Goal: Register for event/course

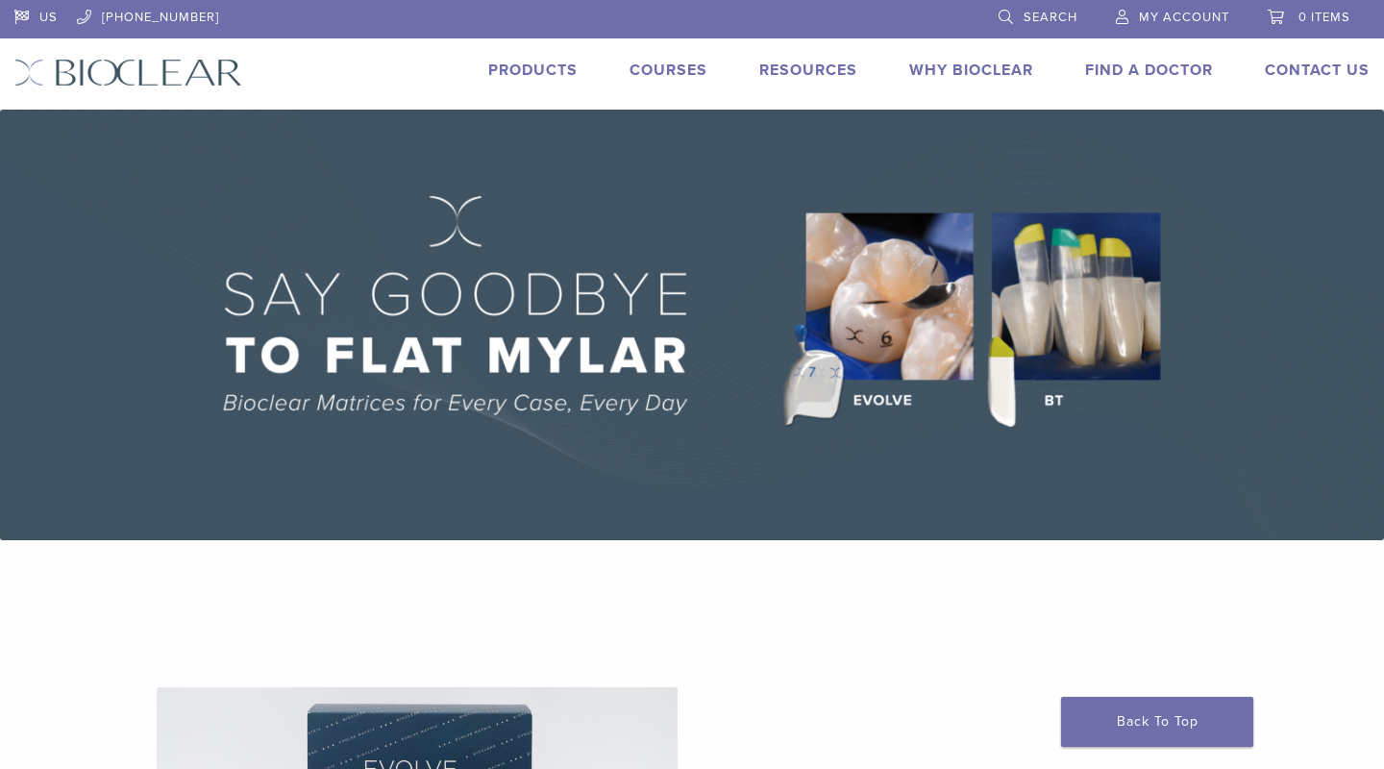
click at [673, 74] on link "Courses" at bounding box center [668, 70] width 78 height 19
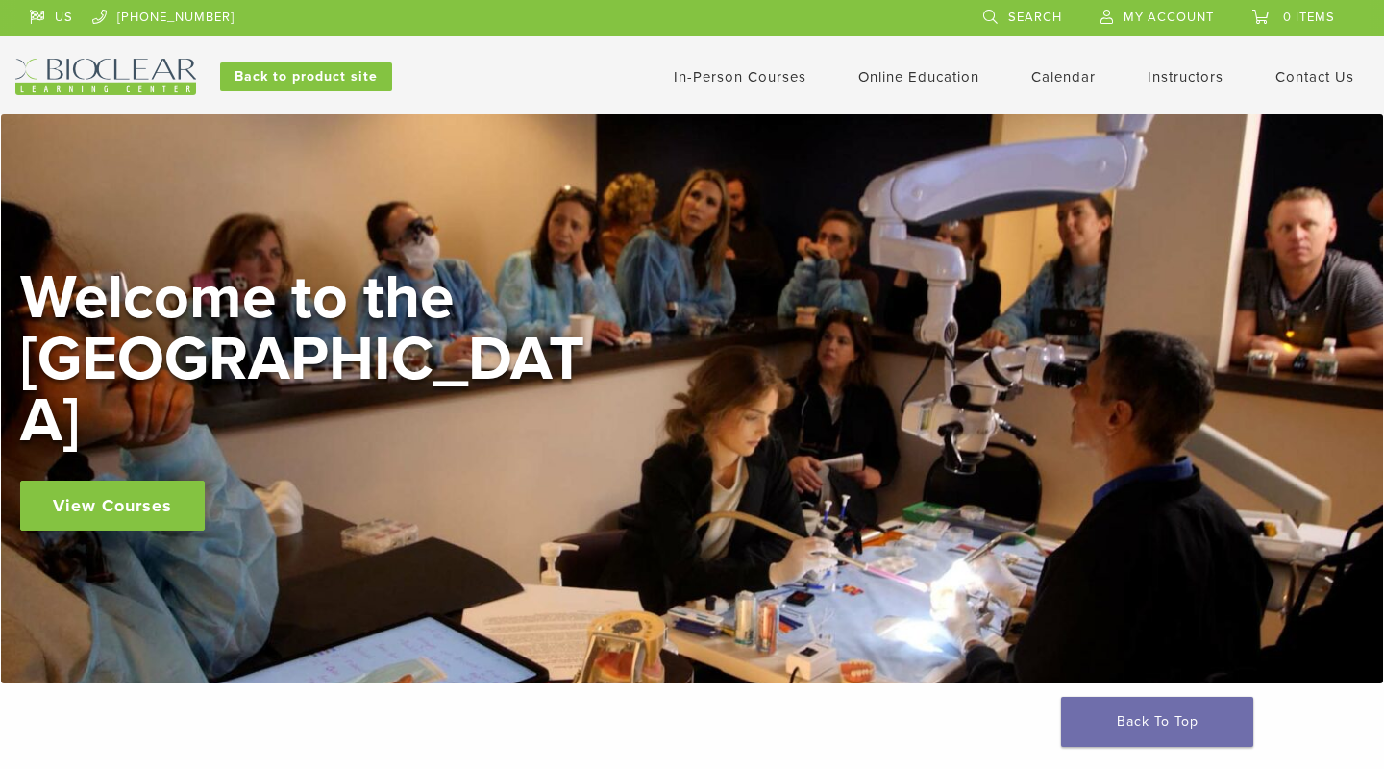
click at [759, 76] on link "In-Person Courses" at bounding box center [740, 76] width 133 height 17
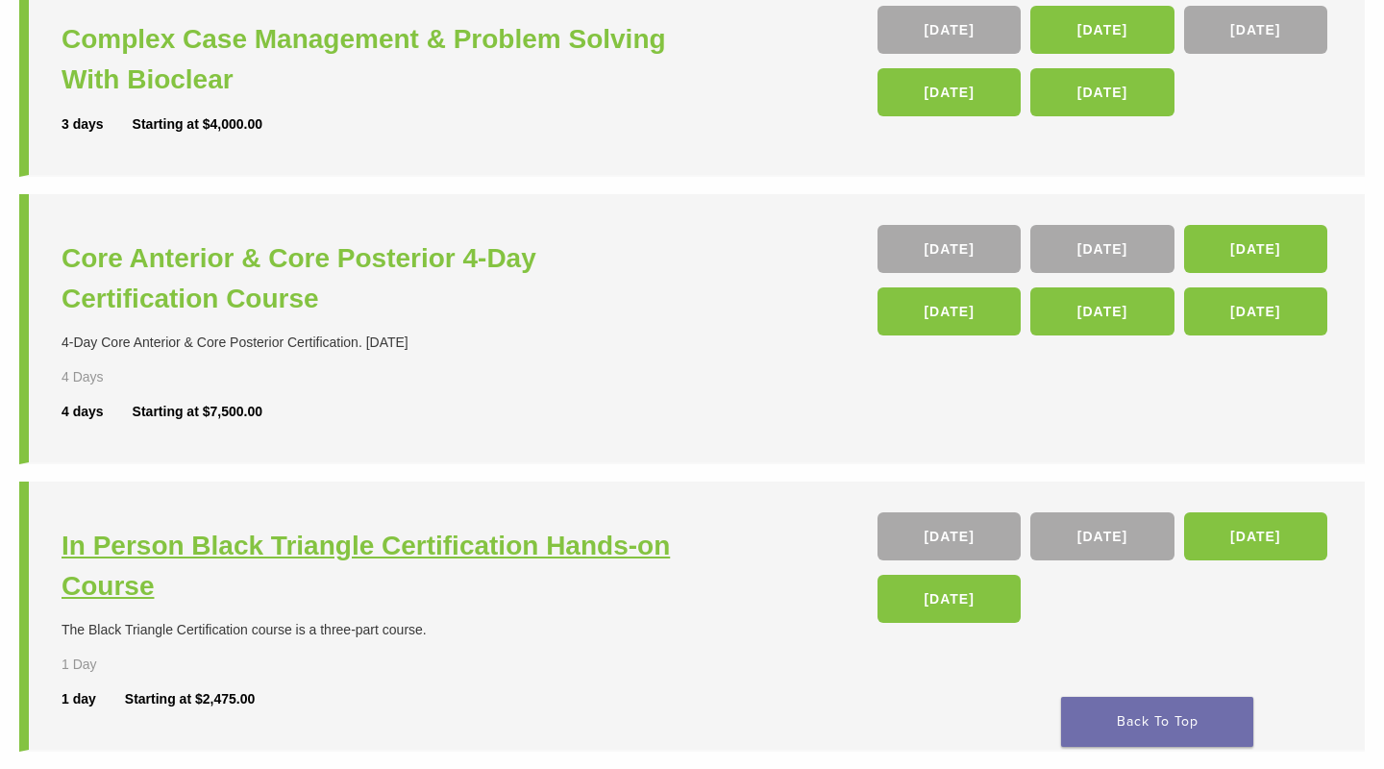
scroll to position [312, 0]
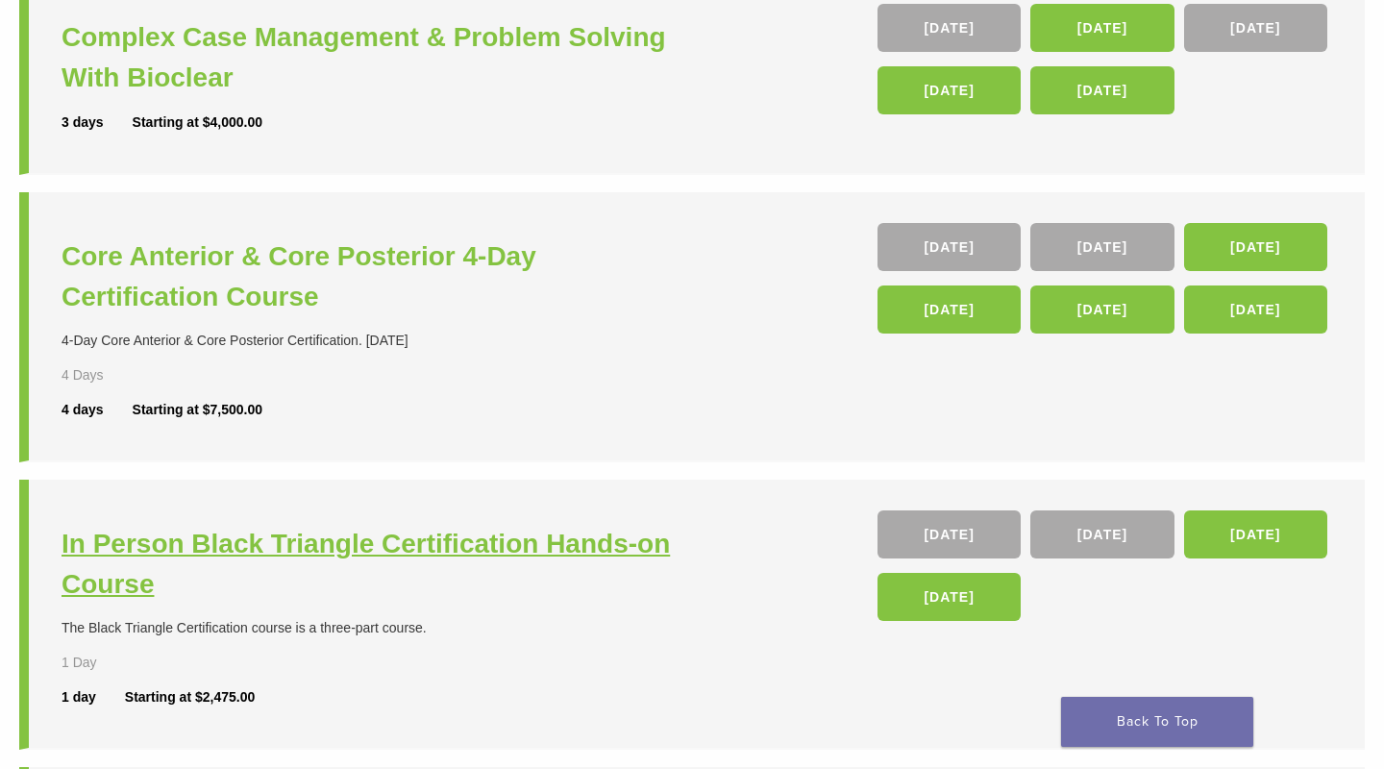
click at [407, 556] on h3 "In Person Black Triangle Certification Hands-on Course" at bounding box center [378, 564] width 635 height 81
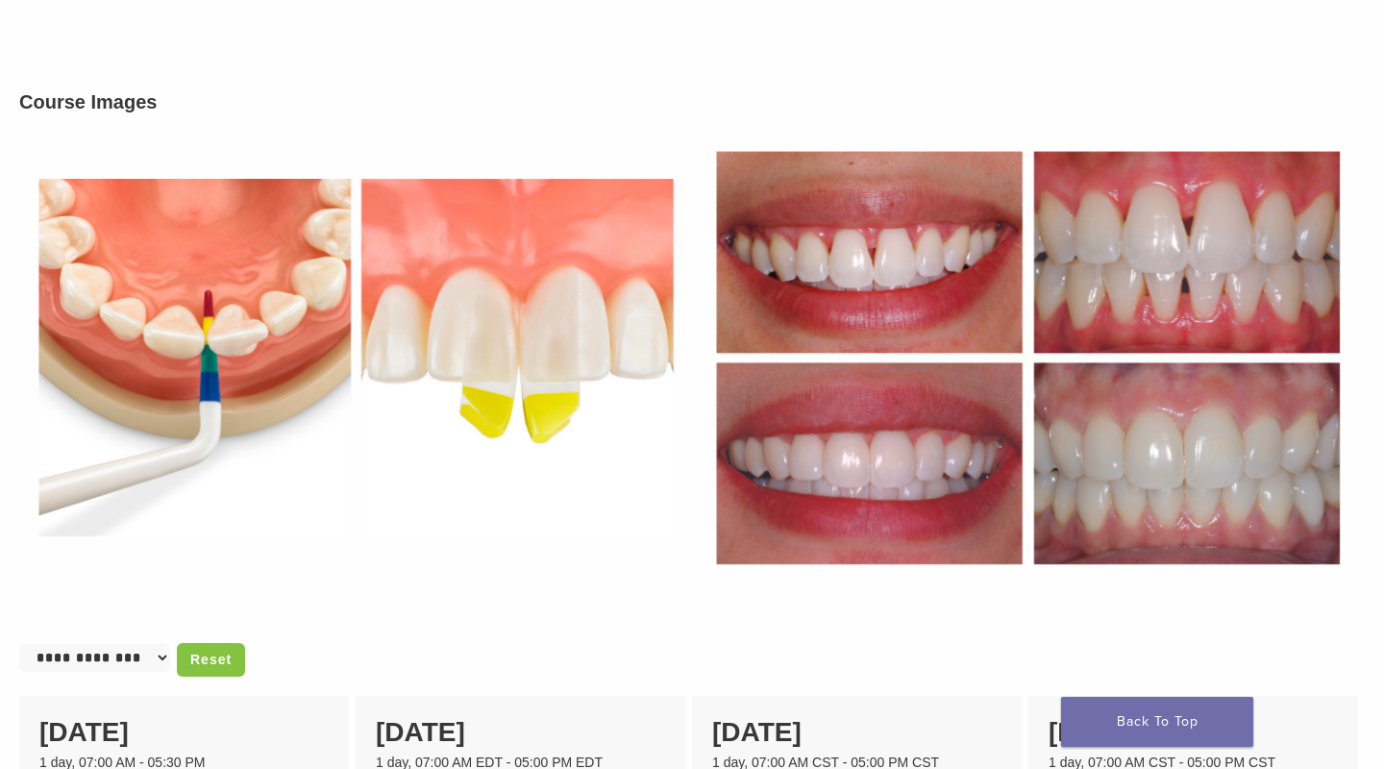
scroll to position [674, 0]
